Goal: Task Accomplishment & Management: Manage account settings

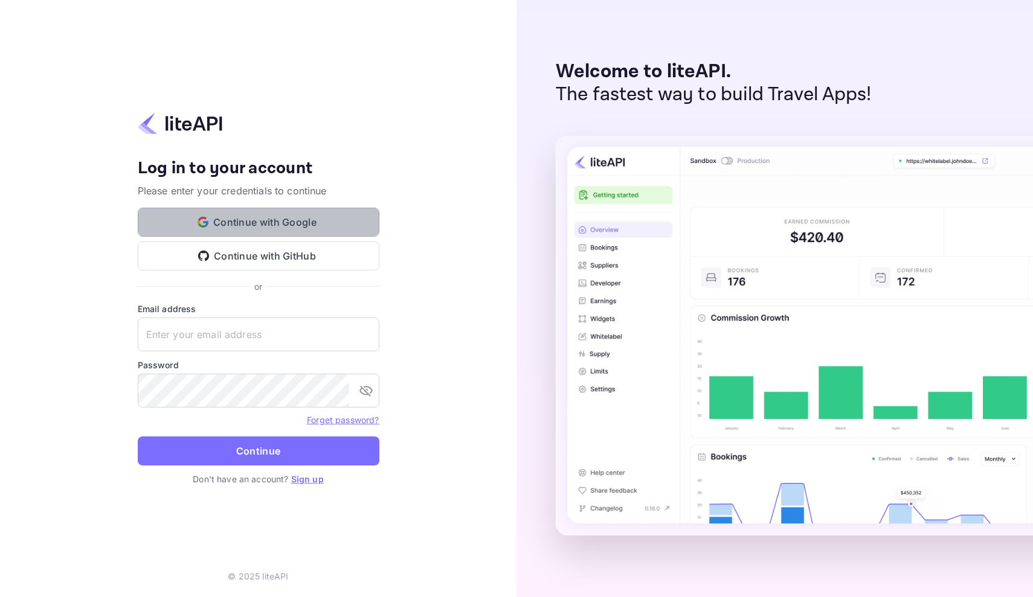
click at [274, 218] on button "Continue with Google" at bounding box center [259, 222] width 242 height 29
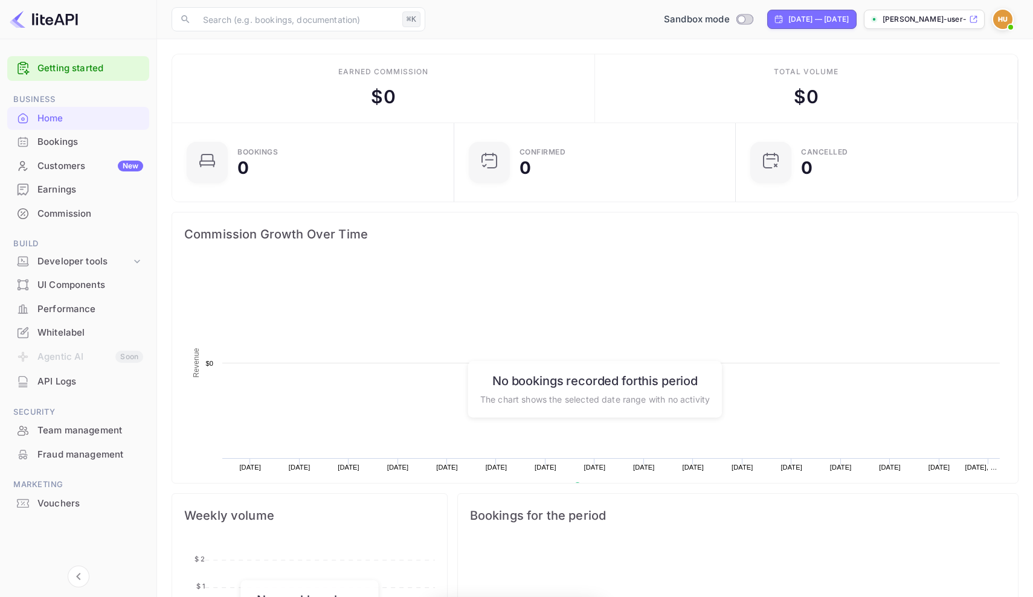
scroll to position [196, 274]
click at [126, 259] on div "Developer tools" at bounding box center [84, 262] width 94 height 14
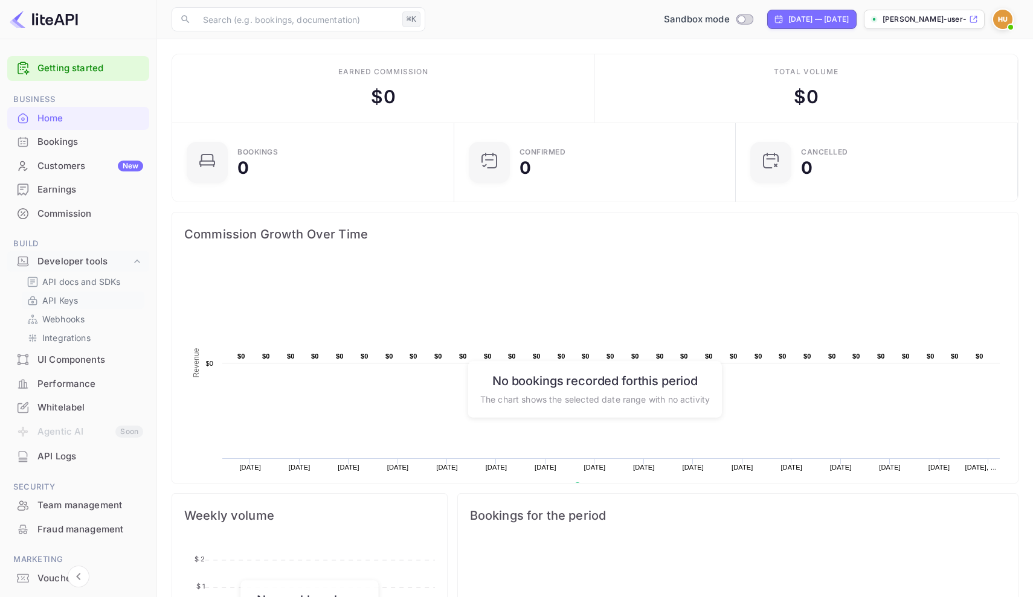
click at [97, 295] on link "API Keys" at bounding box center [83, 300] width 113 height 13
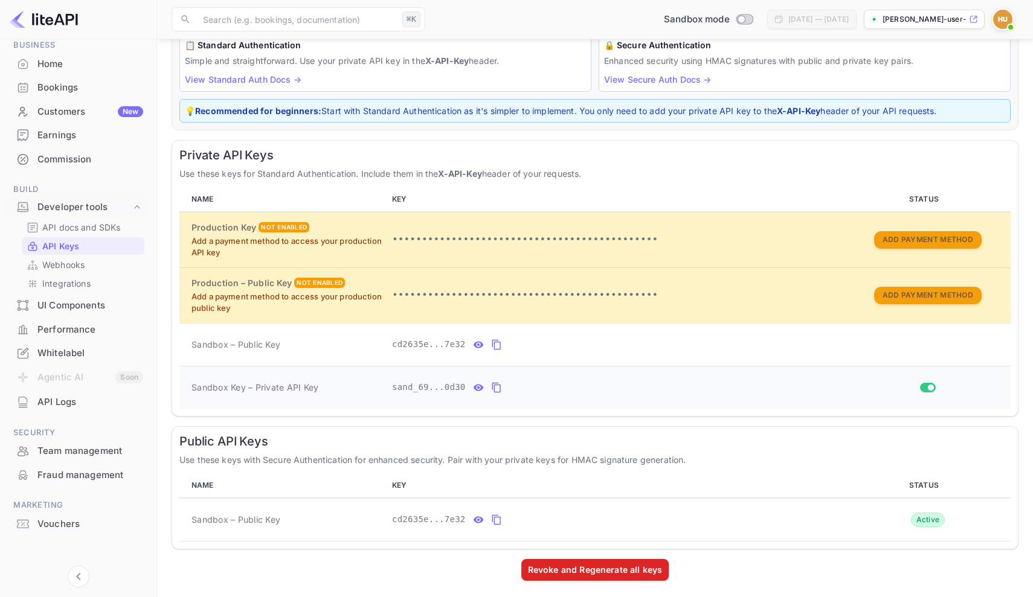
scroll to position [101, 0]
click at [498, 383] on icon "private api keys table" at bounding box center [496, 388] width 11 height 14
